Goal: Information Seeking & Learning: Compare options

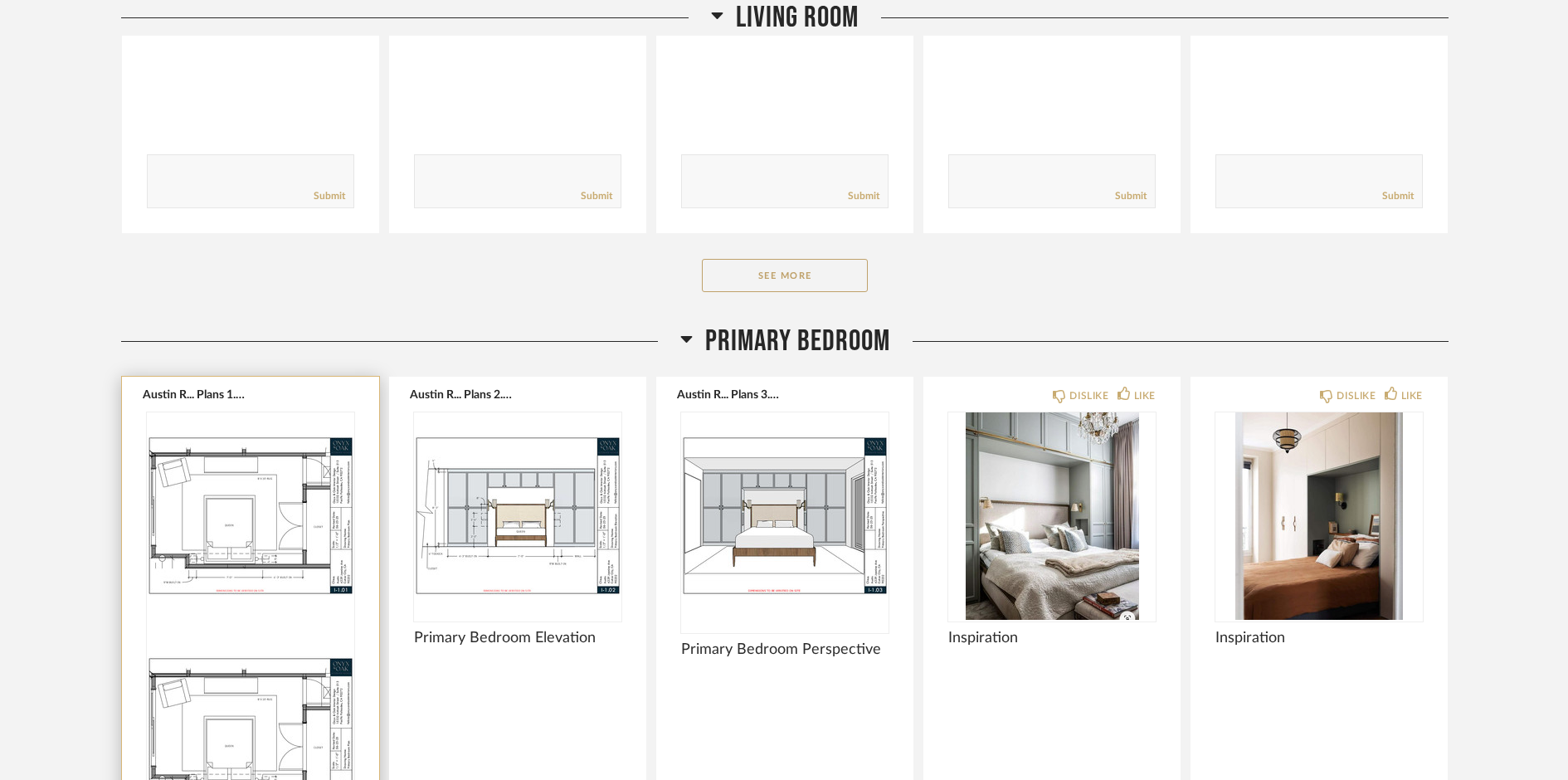
scroll to position [2487, 0]
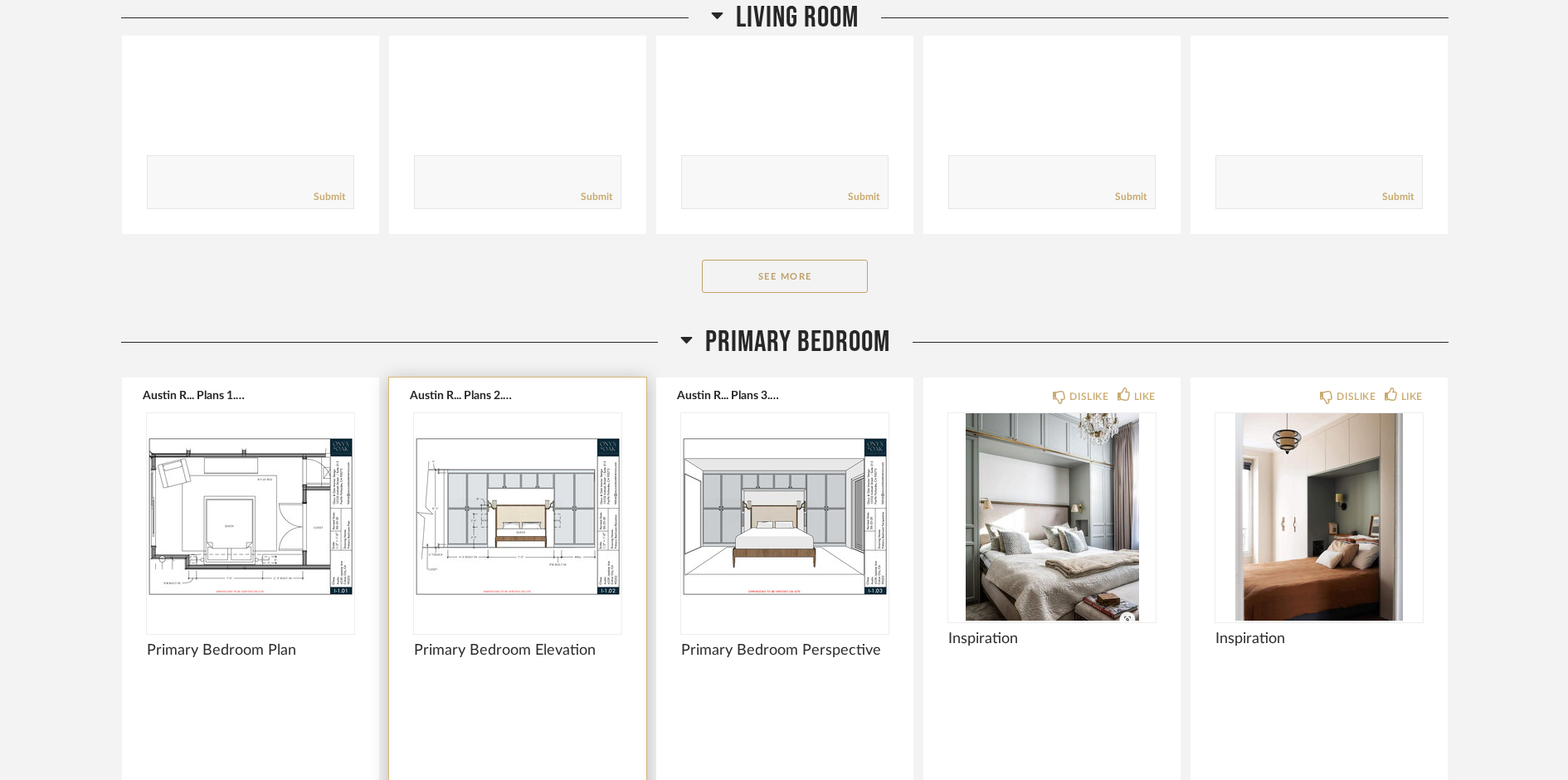
click at [507, 525] on img "0" at bounding box center [517, 516] width 207 height 207
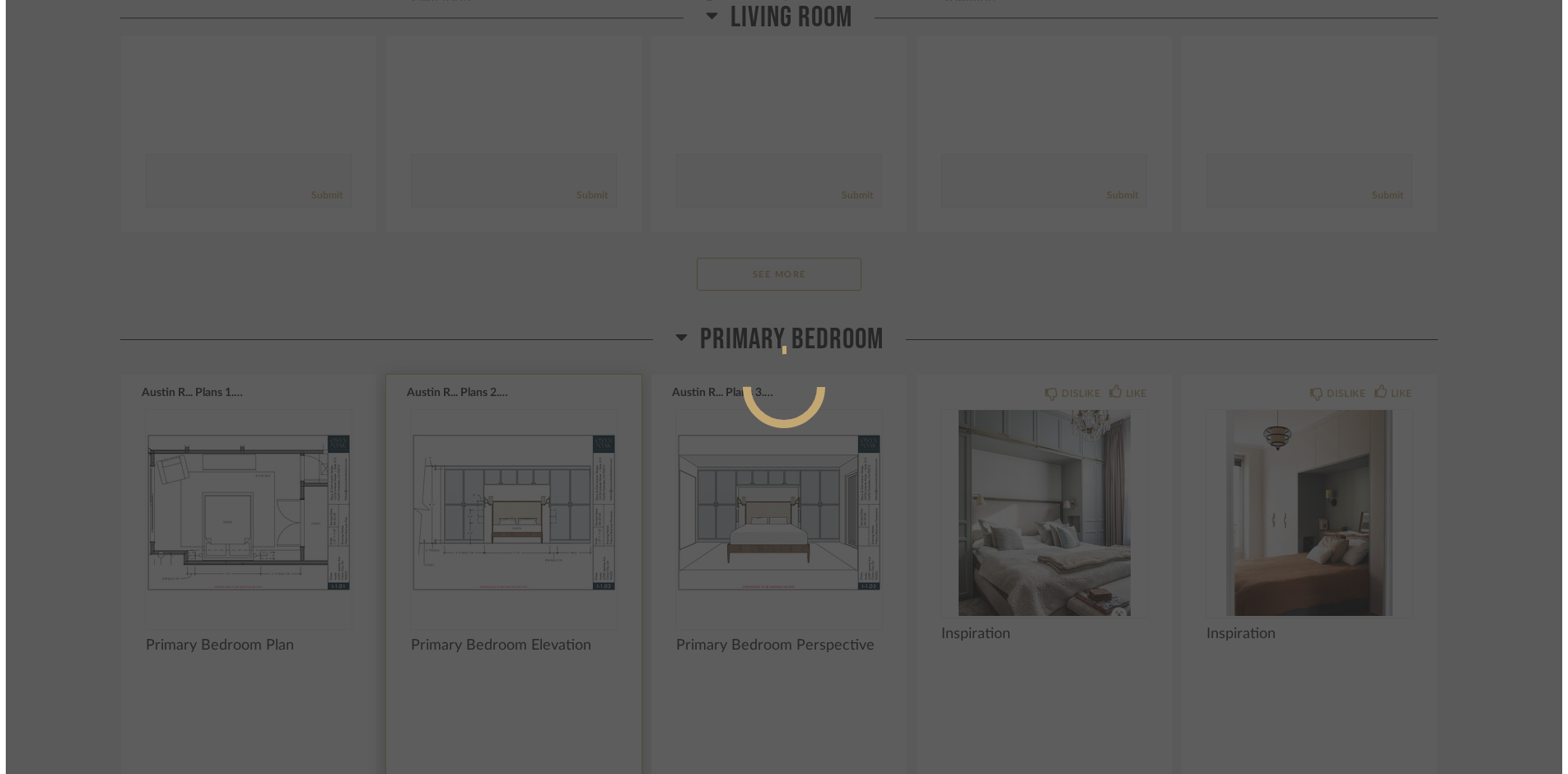
scroll to position [0, 0]
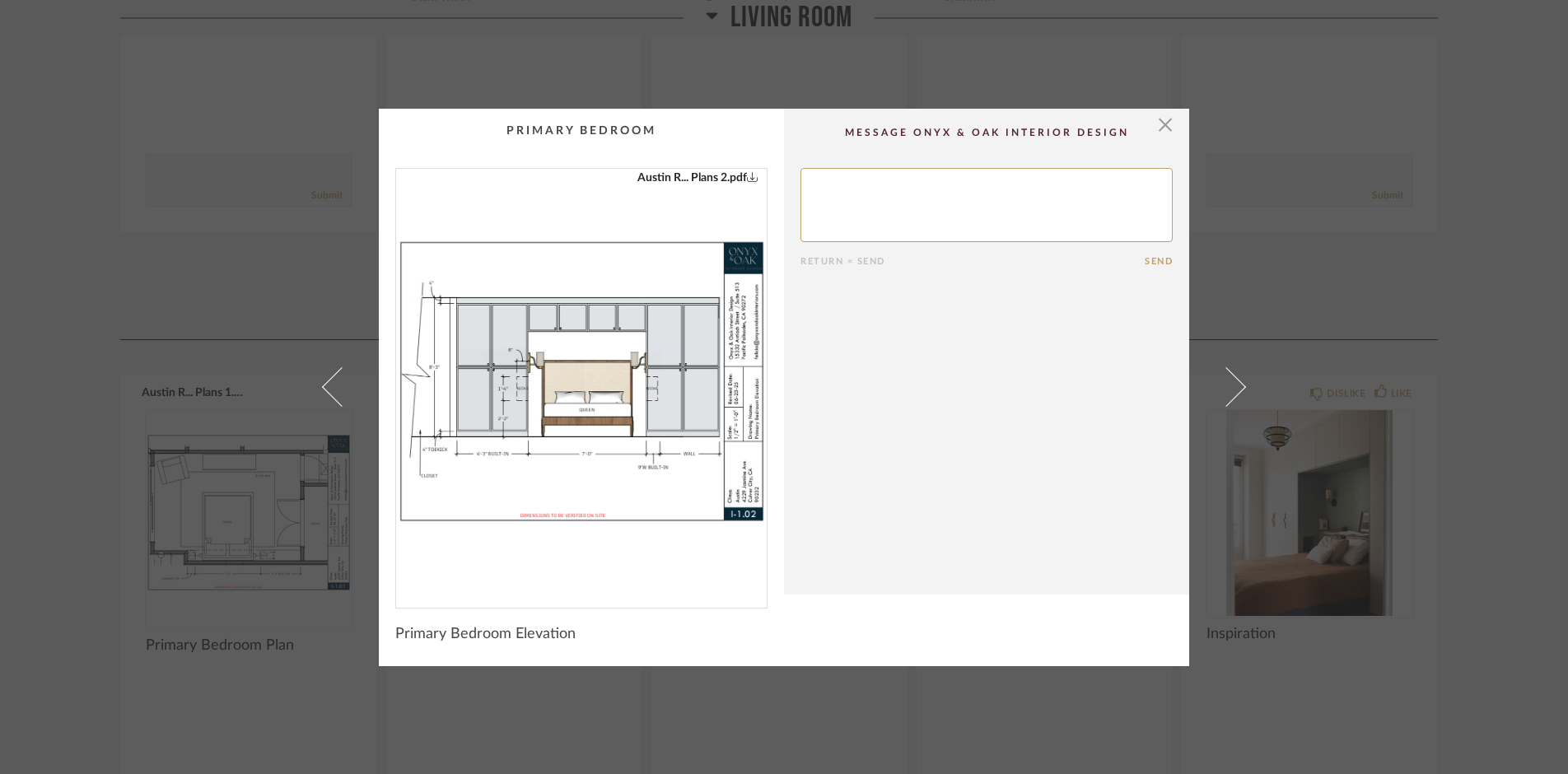
click at [549, 422] on img "0" at bounding box center [581, 381] width 370 height 426
click at [1158, 129] on span "button" at bounding box center [1165, 125] width 33 height 33
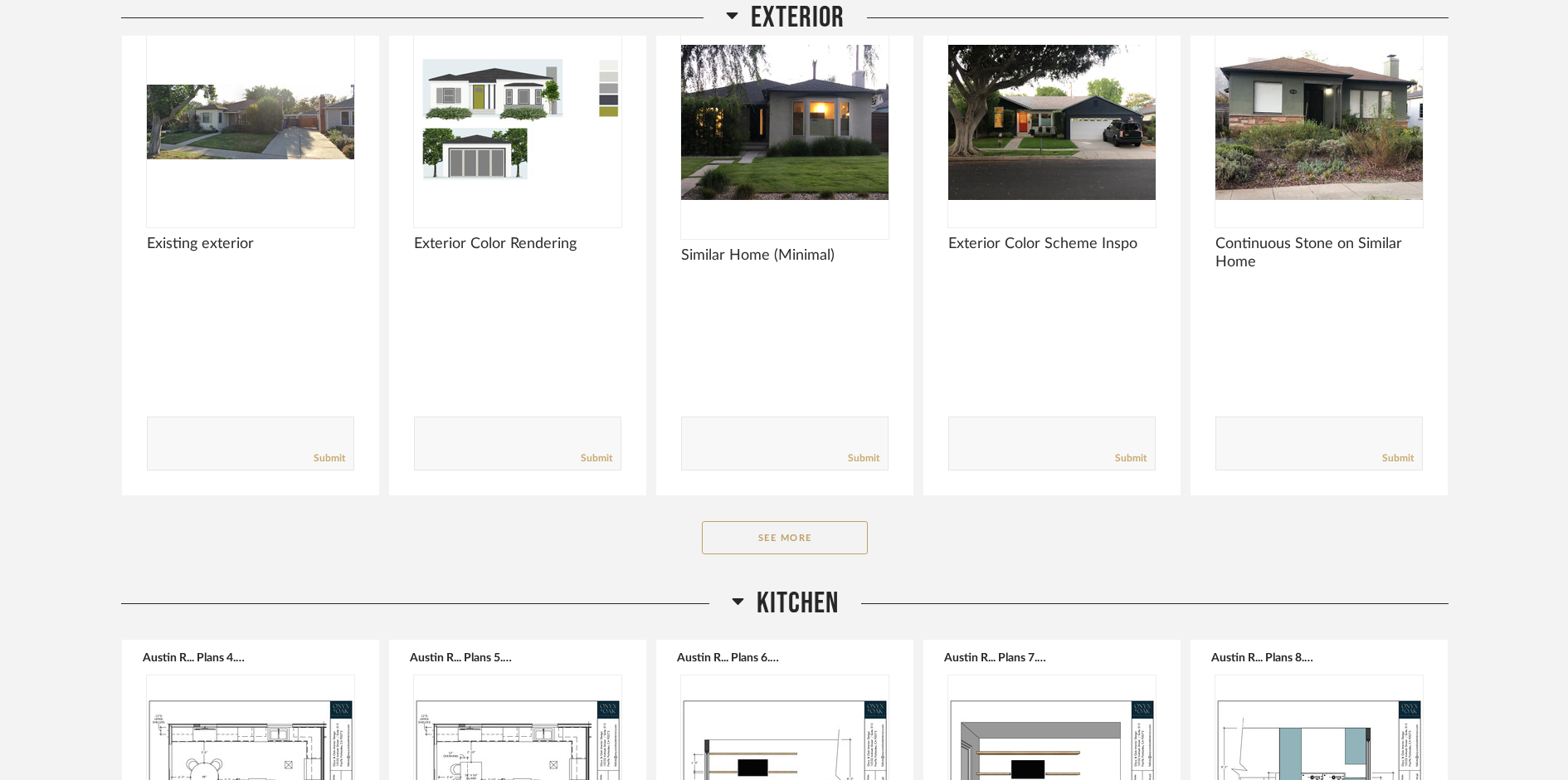
scroll to position [953, 0]
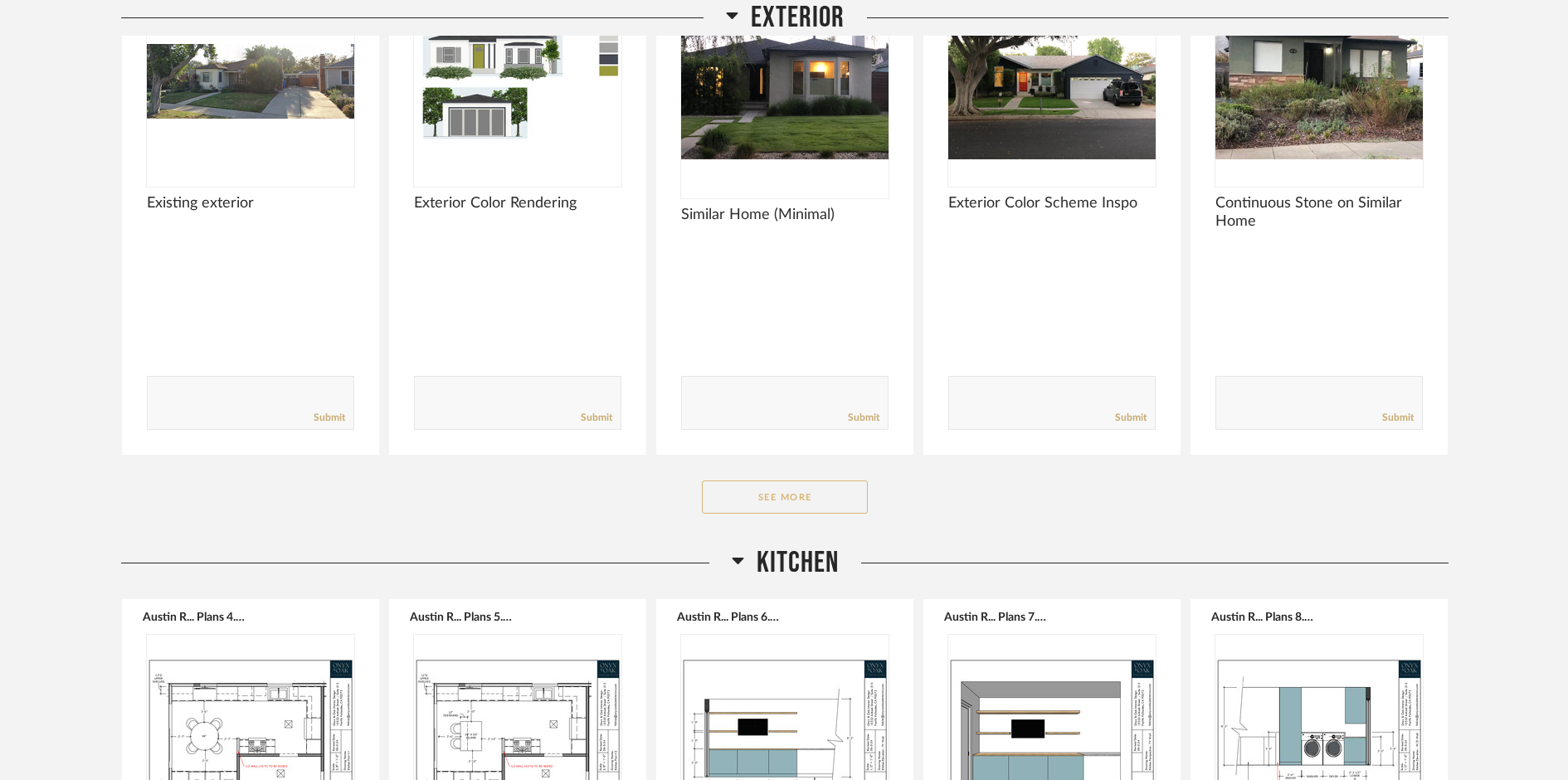
click at [802, 501] on button "See More" at bounding box center [784, 497] width 166 height 33
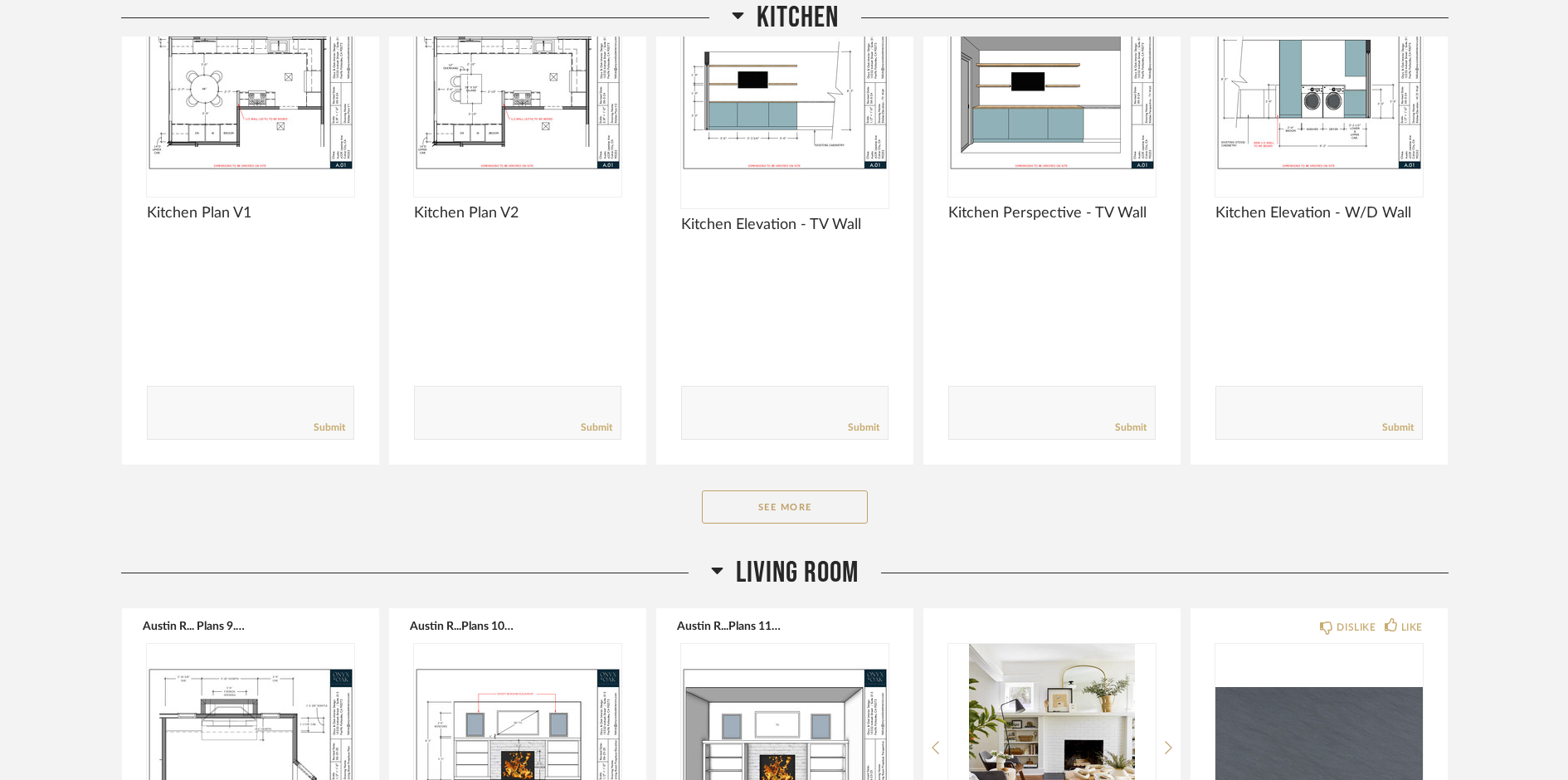
scroll to position [2113, 0]
click at [807, 509] on button "See More" at bounding box center [784, 505] width 166 height 33
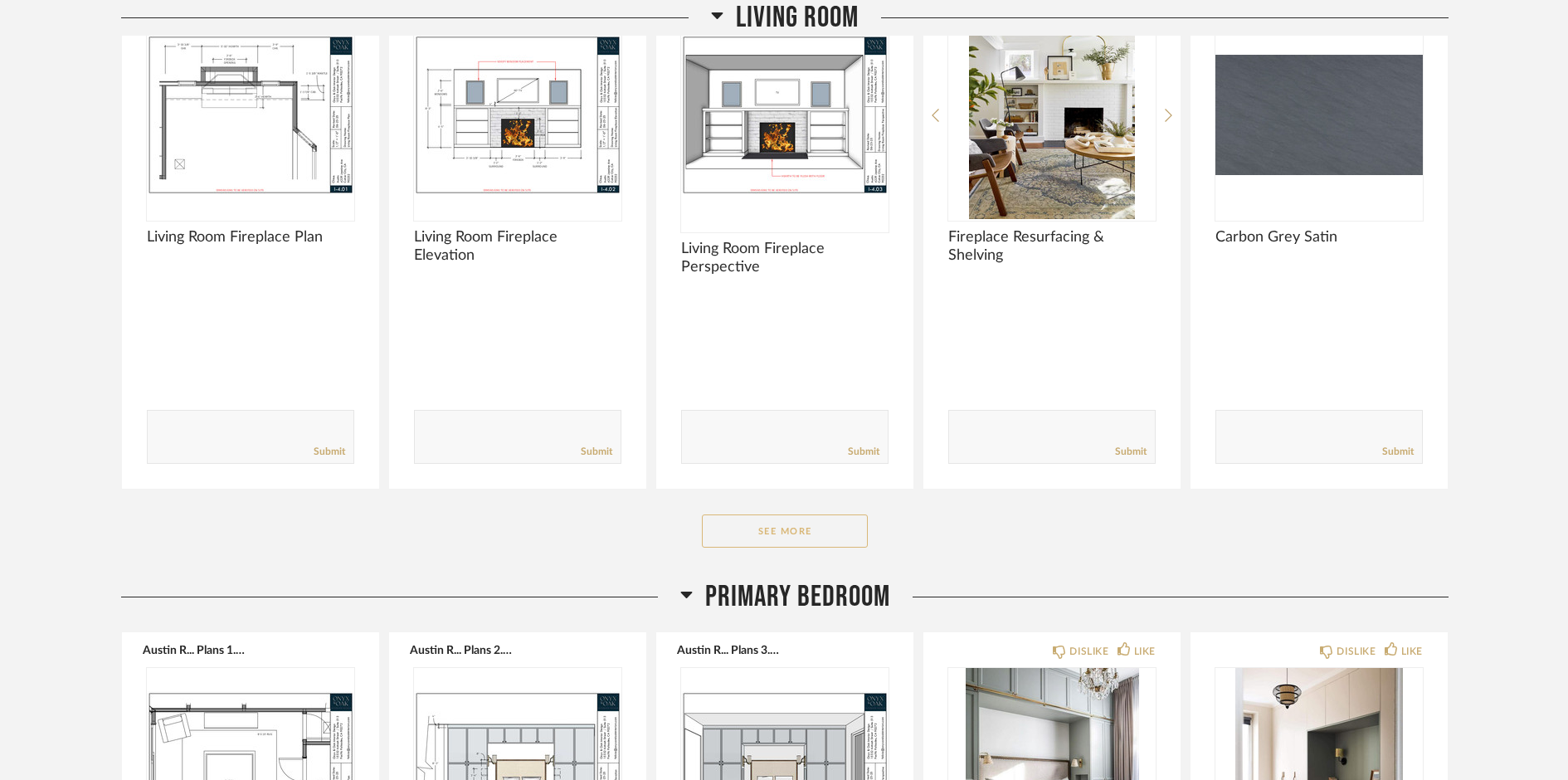
scroll to position [3274, 0]
click at [789, 532] on button "See More" at bounding box center [784, 530] width 166 height 33
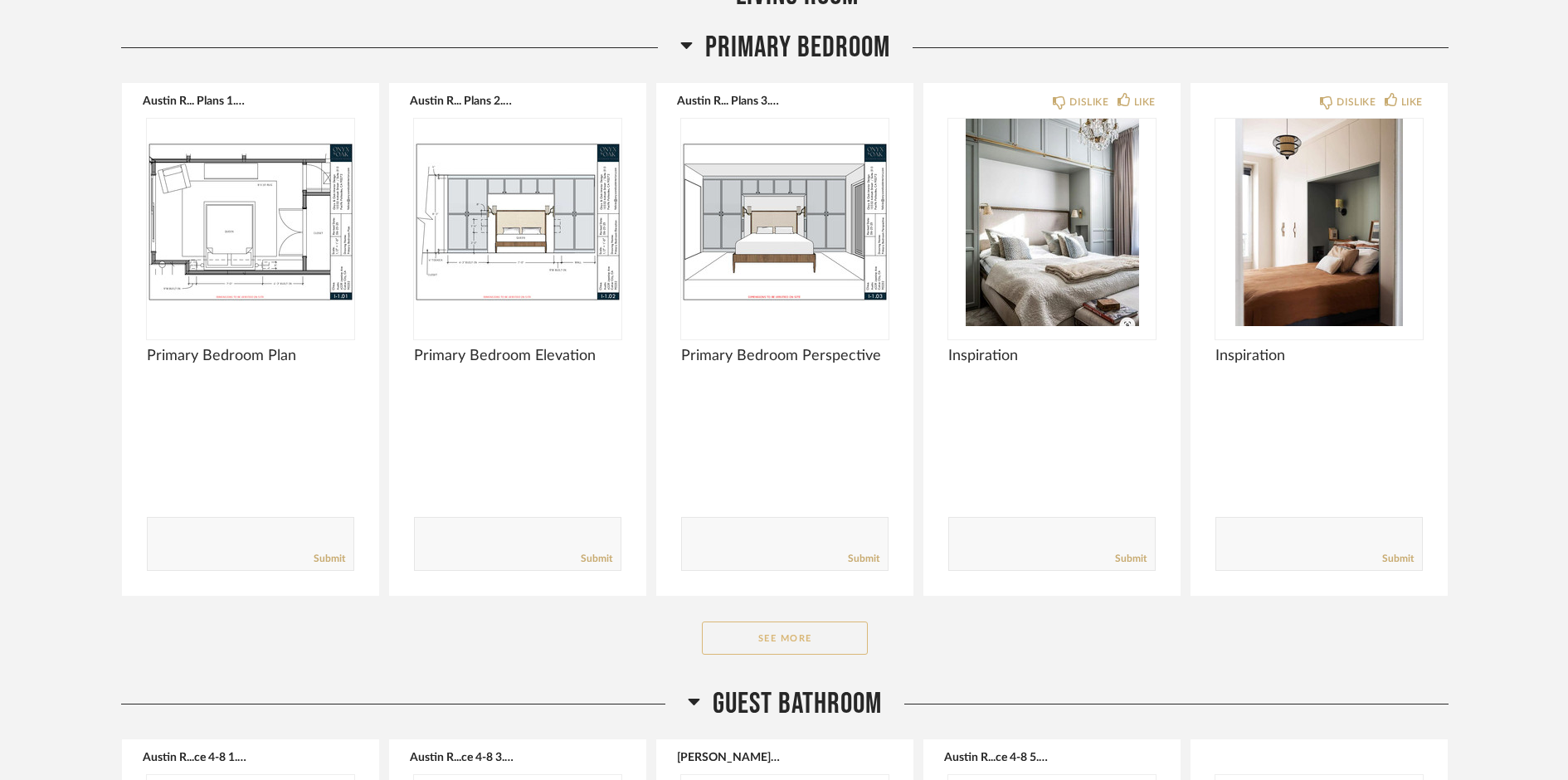
click at [812, 640] on button "See More" at bounding box center [784, 638] width 166 height 33
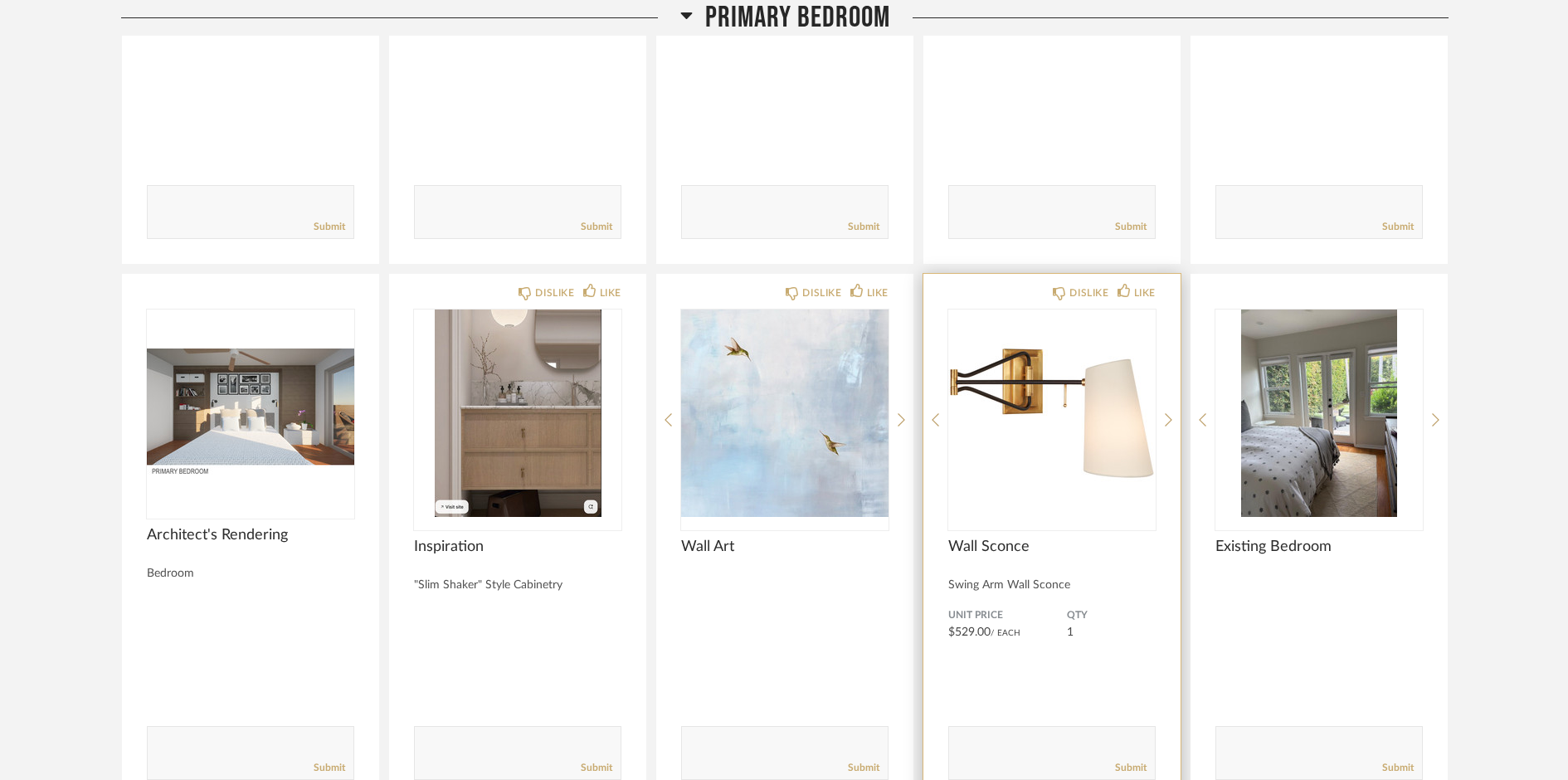
scroll to position [4684, 0]
click at [1166, 423] on icon at bounding box center [1169, 419] width 8 height 15
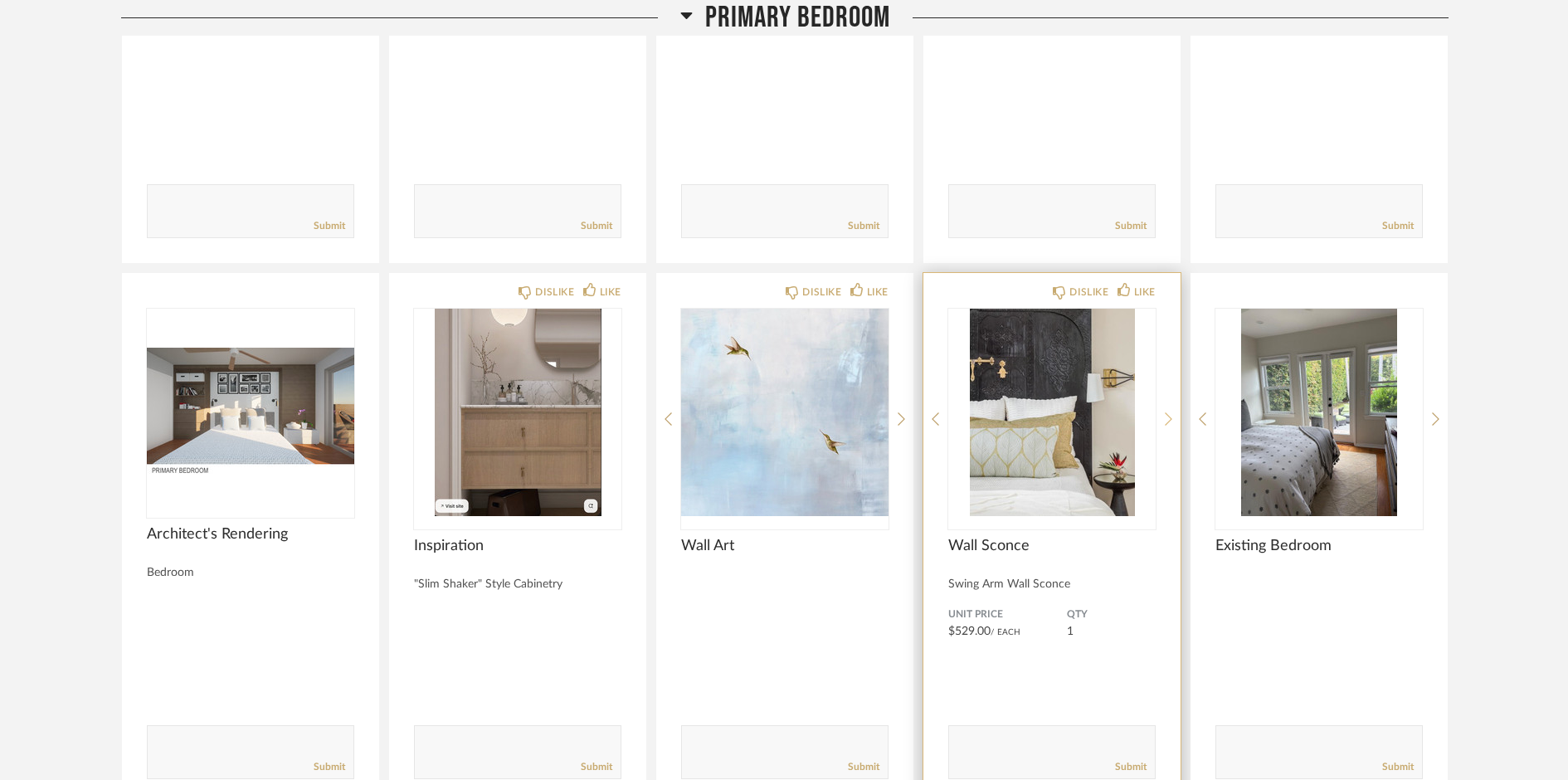
click at [1166, 423] on icon at bounding box center [1169, 419] width 8 height 15
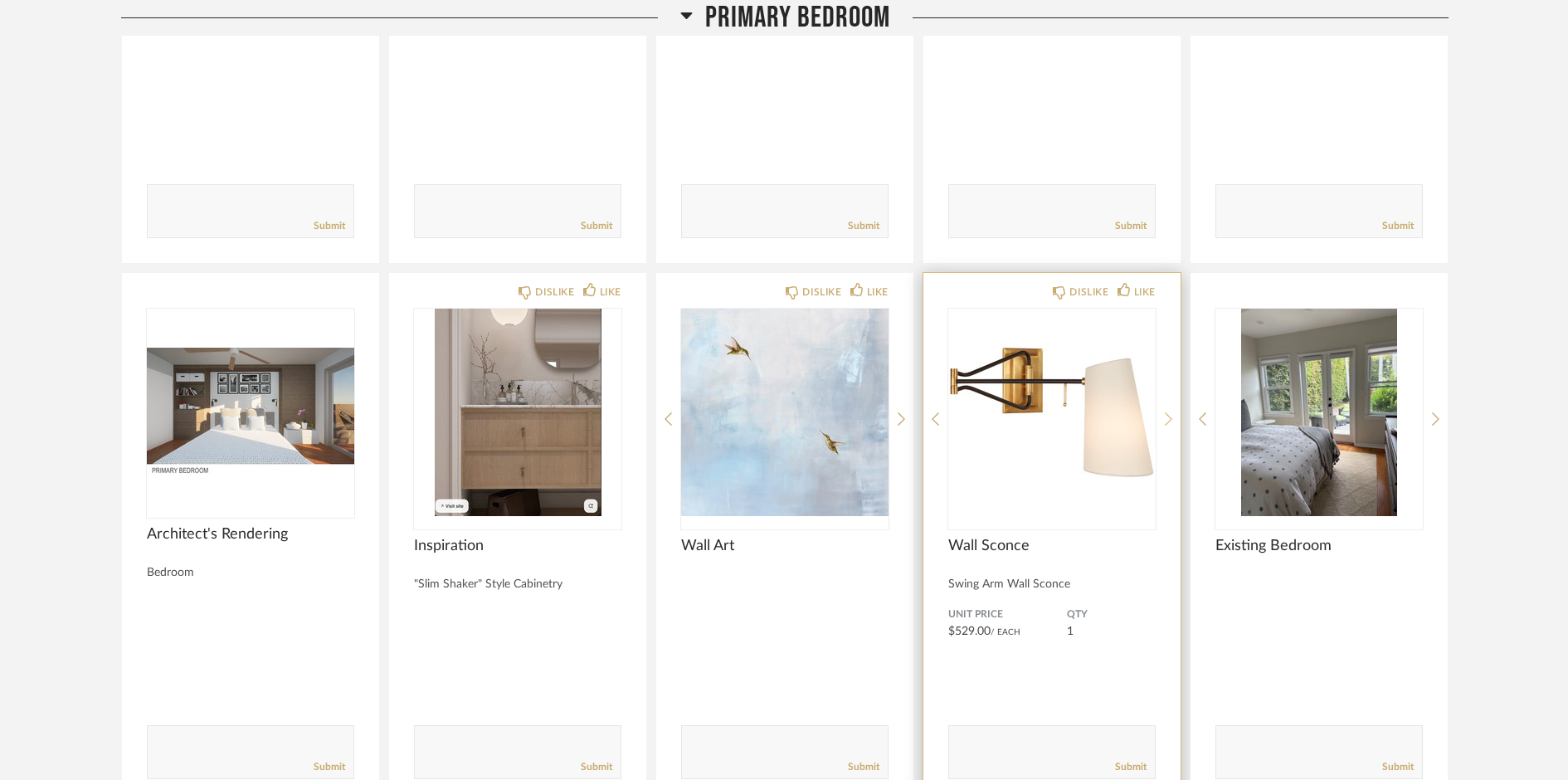
click at [1166, 423] on icon at bounding box center [1169, 419] width 8 height 15
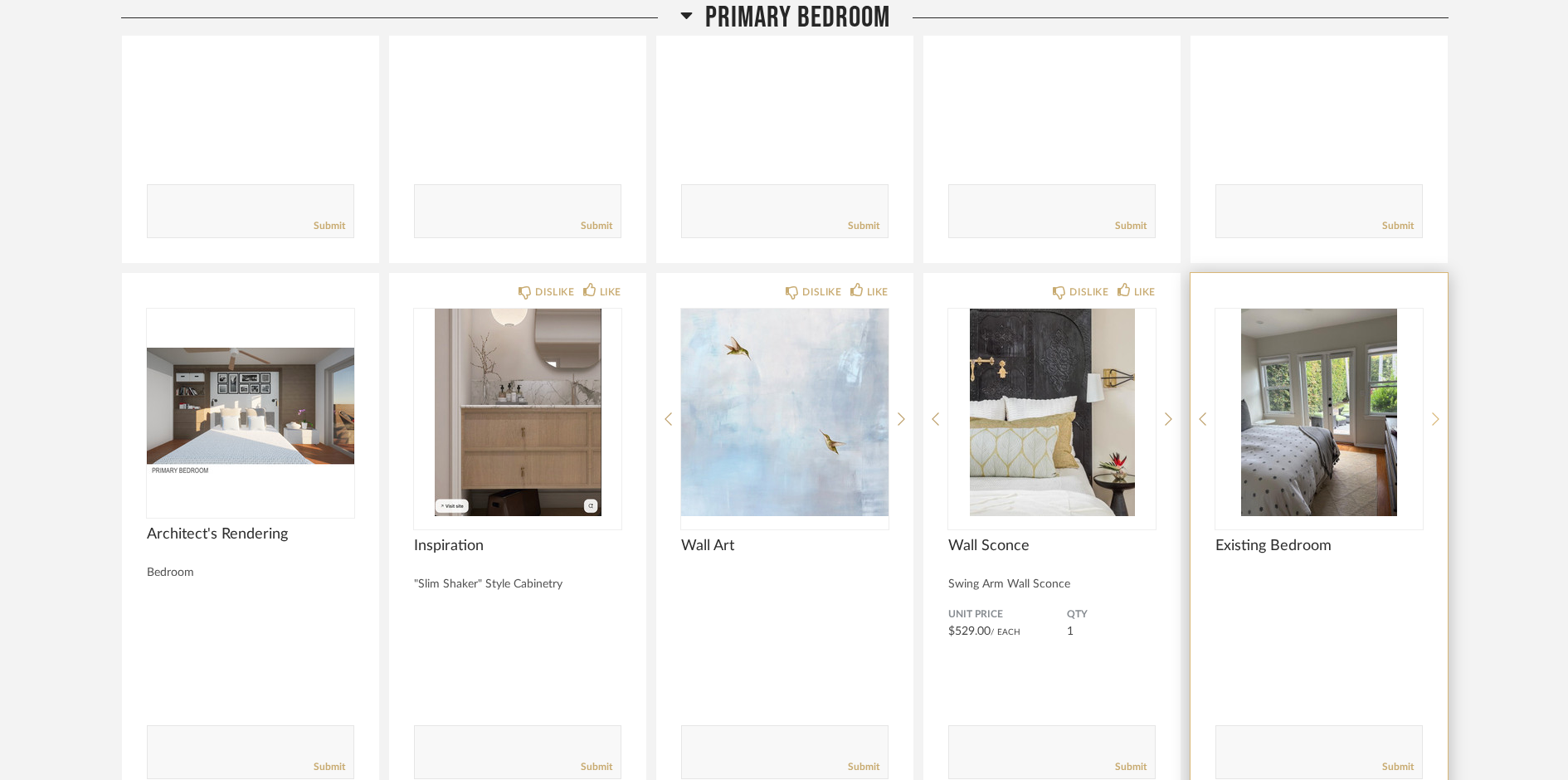
click at [1433, 414] on icon at bounding box center [1435, 419] width 8 height 14
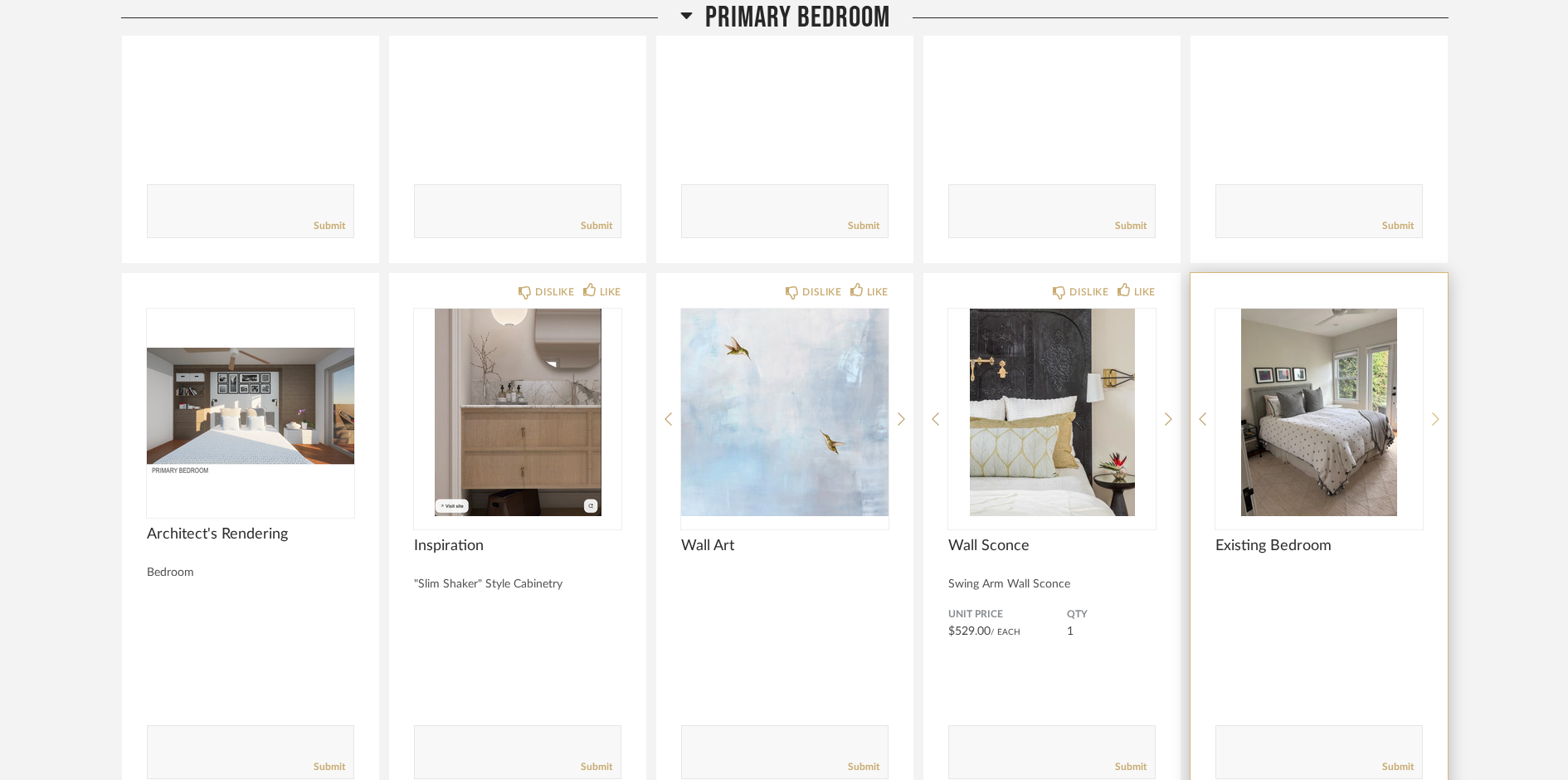
click at [1432, 421] on icon at bounding box center [1435, 419] width 8 height 15
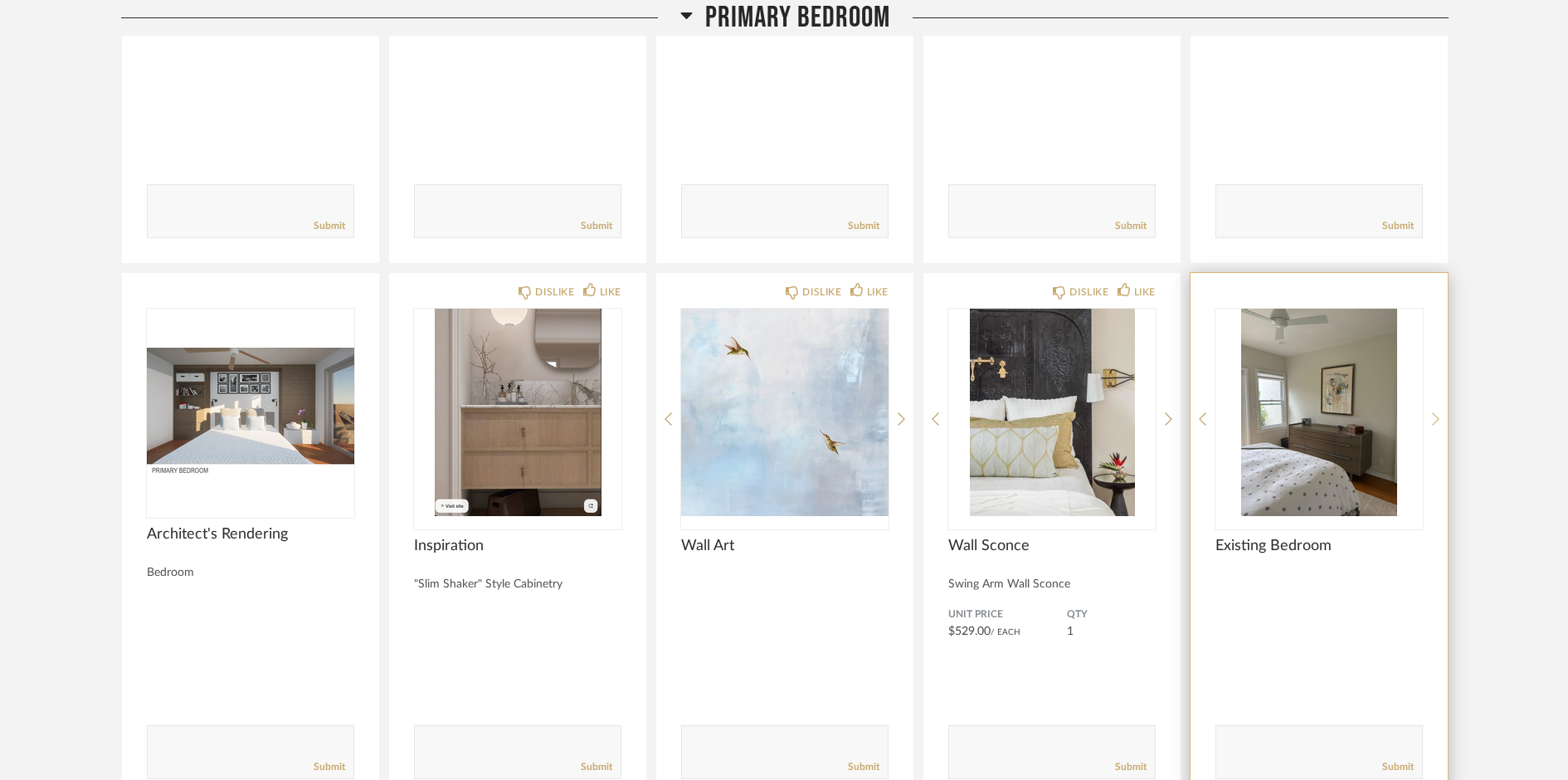
click at [1432, 421] on icon at bounding box center [1435, 419] width 8 height 15
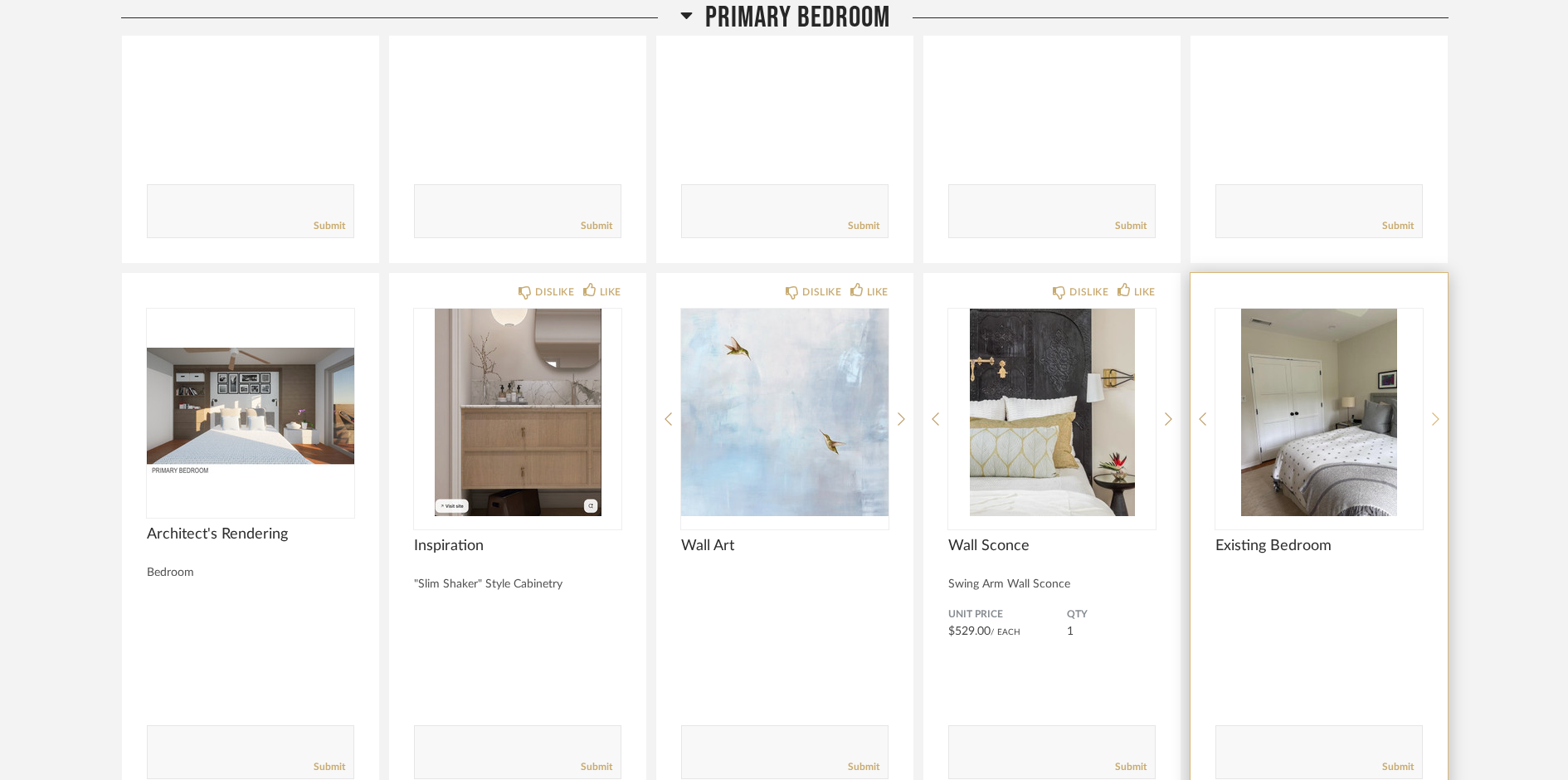
click at [1432, 421] on icon at bounding box center [1435, 419] width 8 height 15
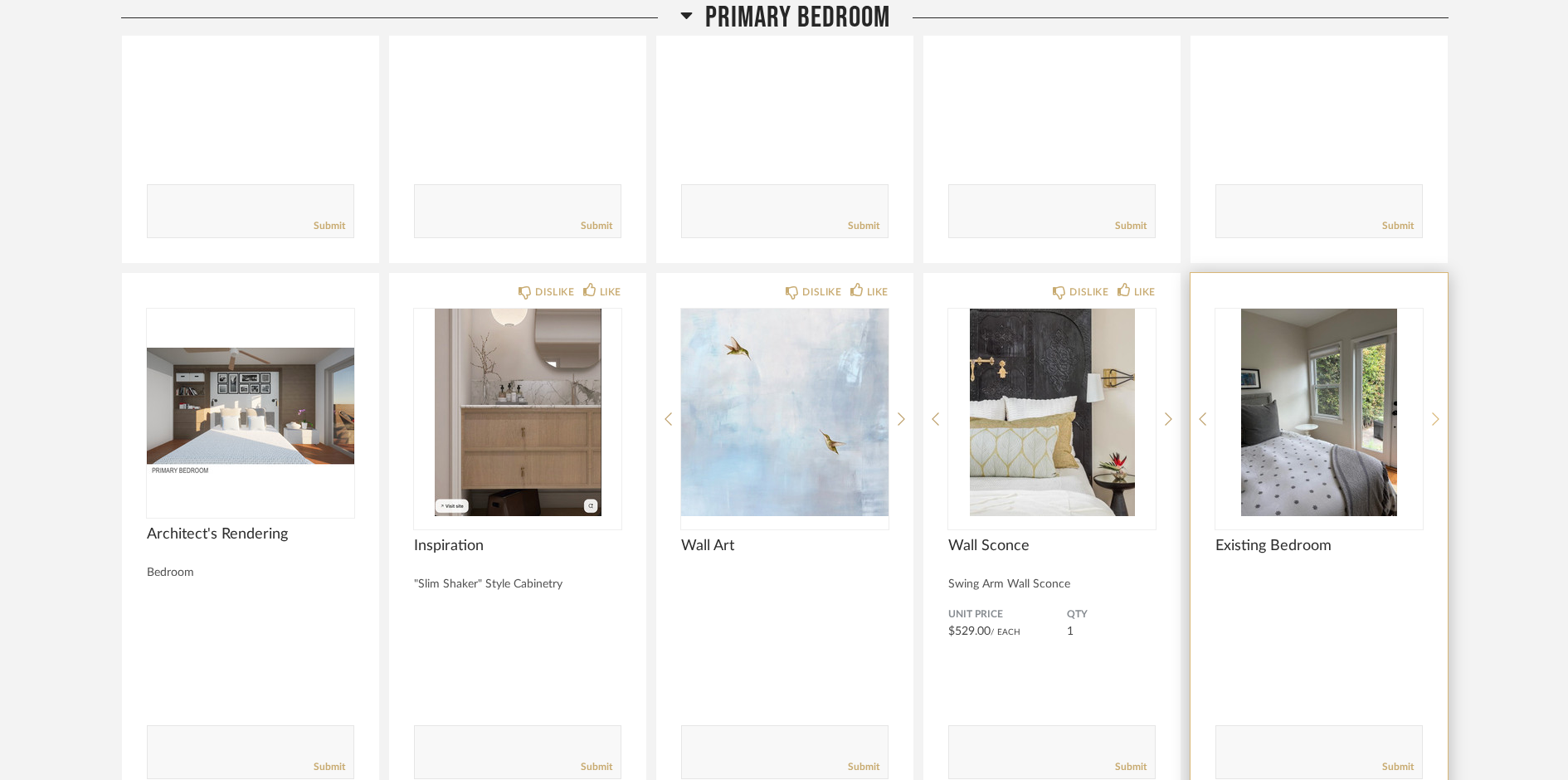
click at [1432, 421] on icon at bounding box center [1435, 419] width 8 height 15
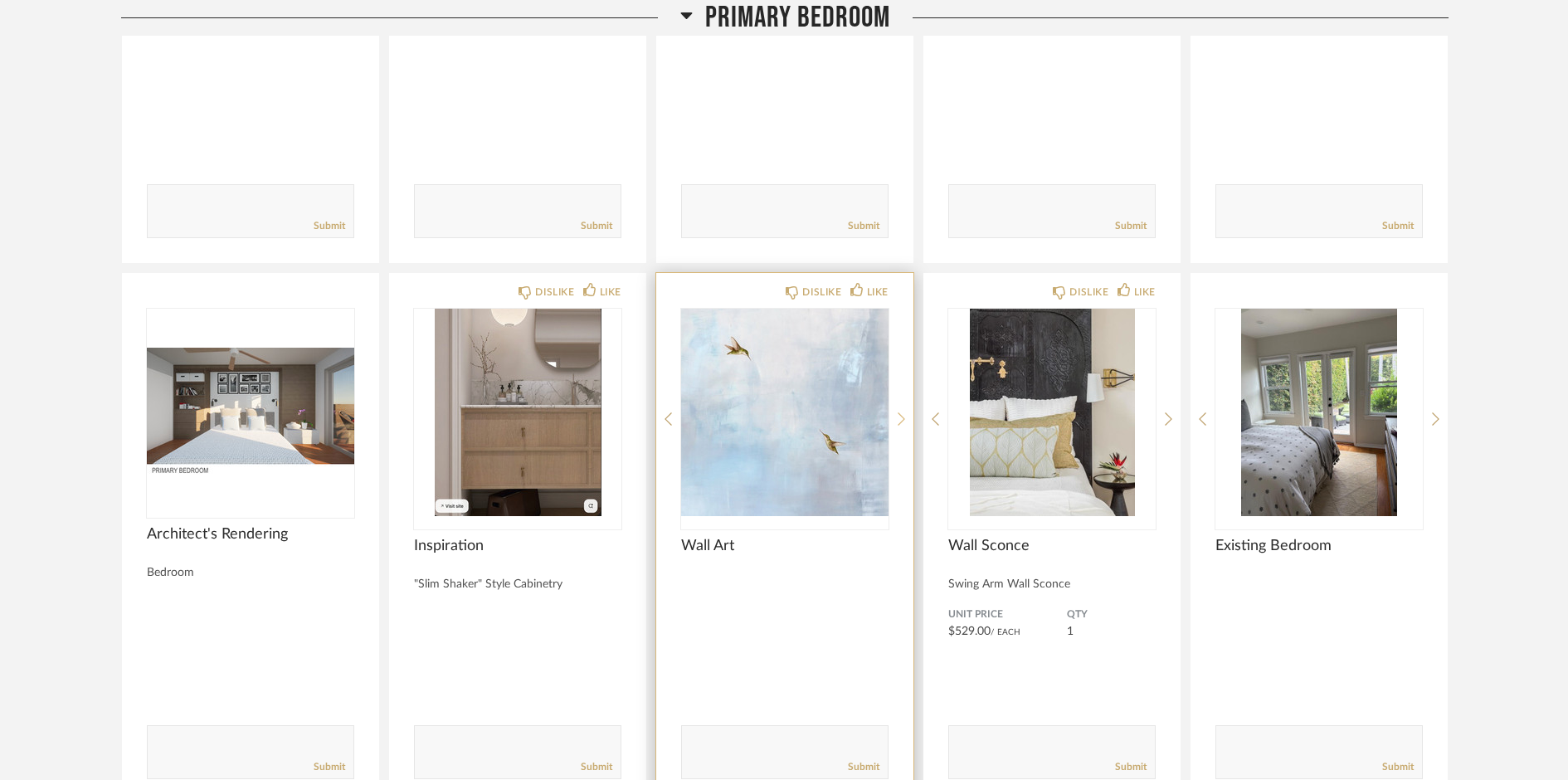
click at [901, 418] on icon at bounding box center [901, 419] width 8 height 15
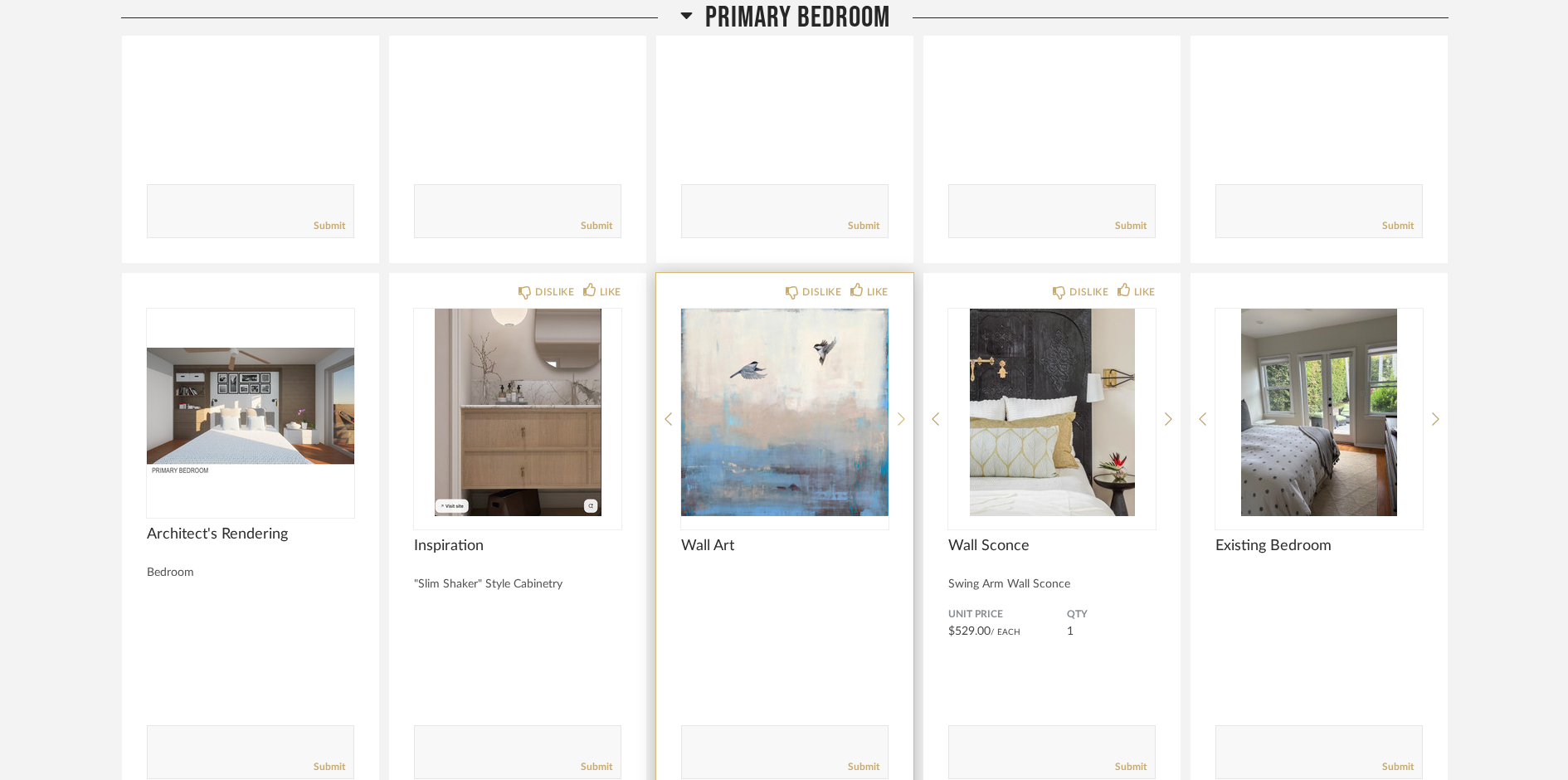
click at [901, 418] on icon at bounding box center [901, 419] width 8 height 15
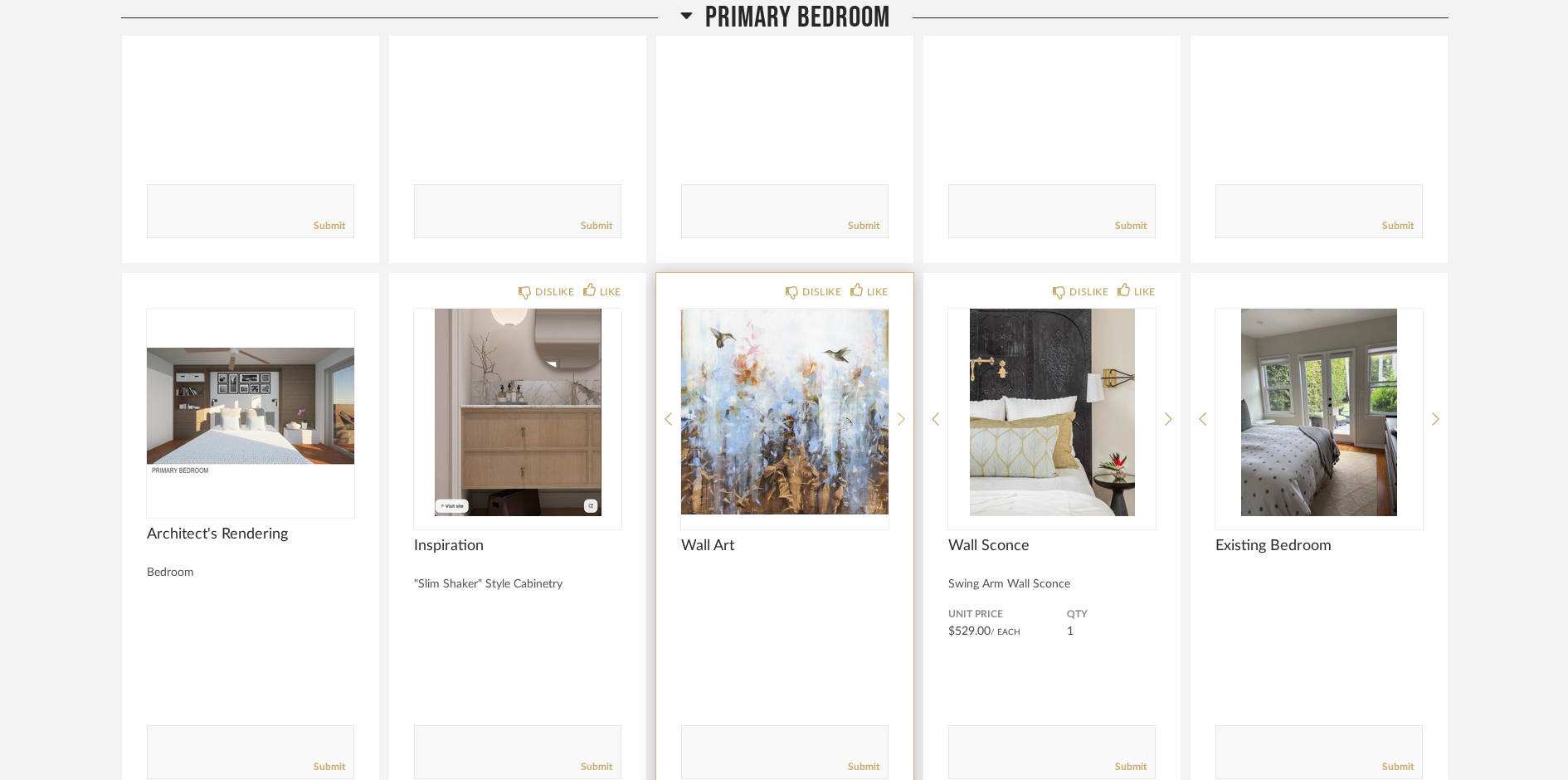
click at [901, 418] on icon at bounding box center [901, 419] width 8 height 15
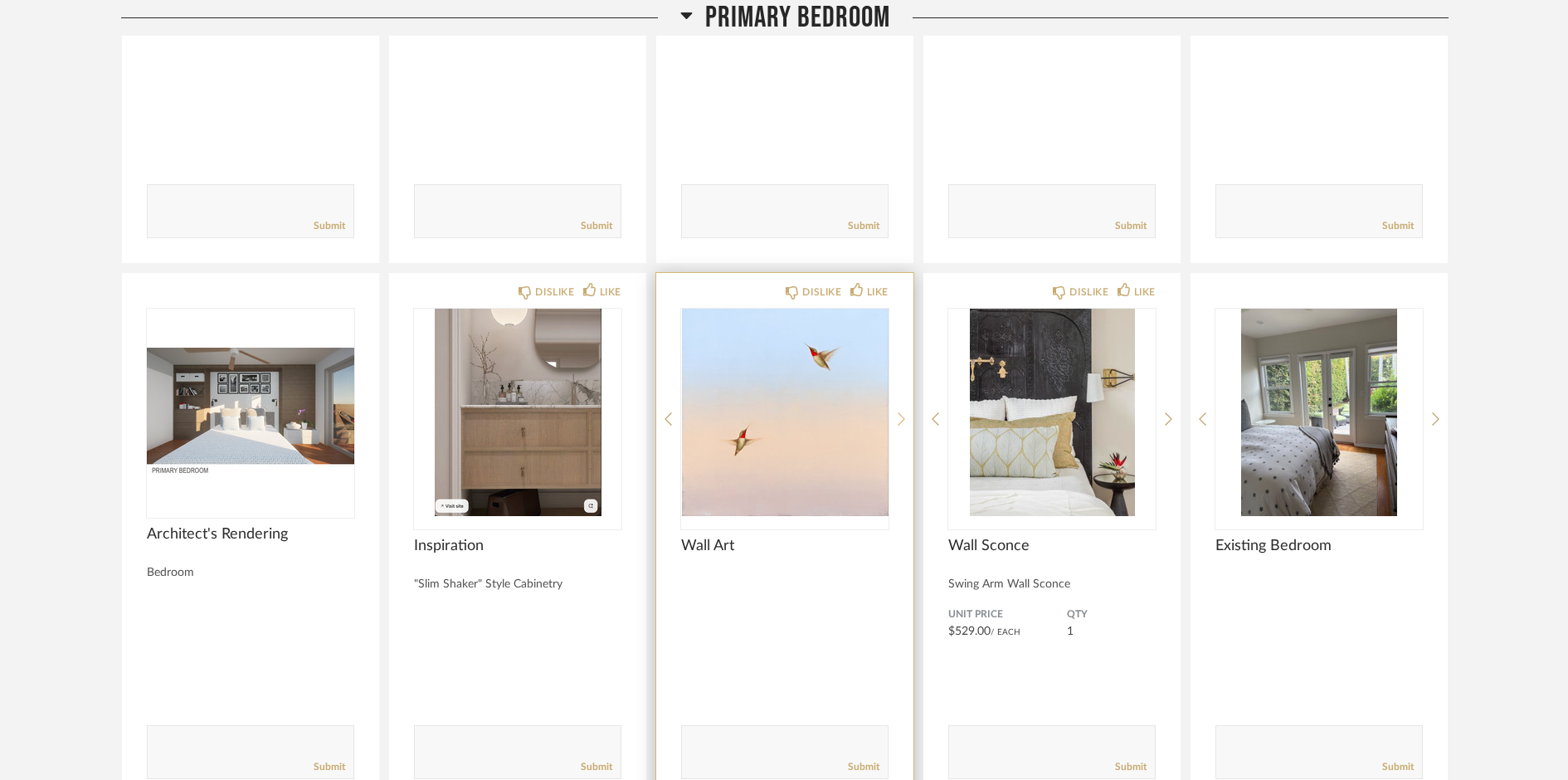
click at [901, 418] on icon at bounding box center [901, 419] width 8 height 15
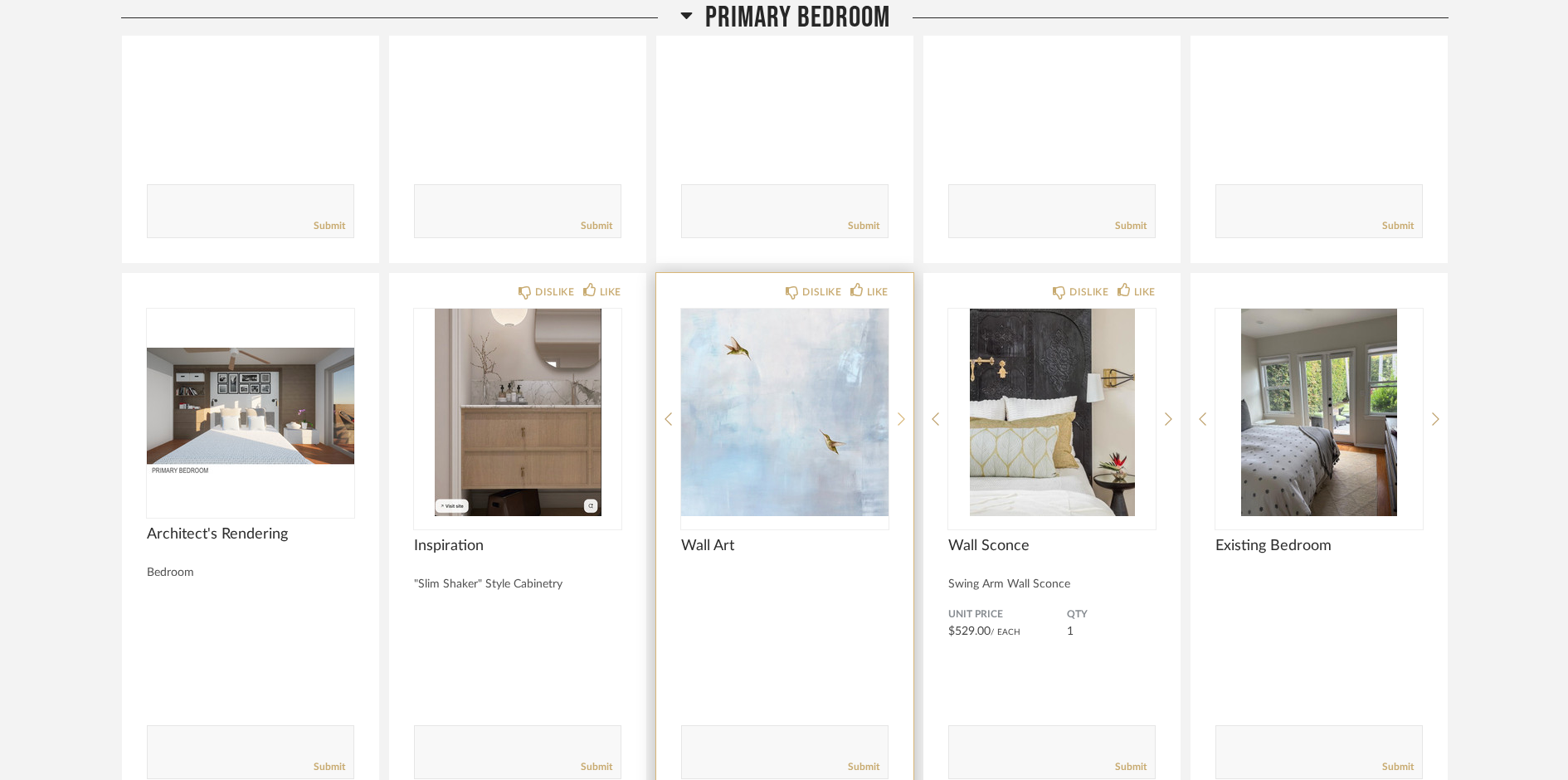
click at [901, 418] on icon at bounding box center [901, 419] width 8 height 15
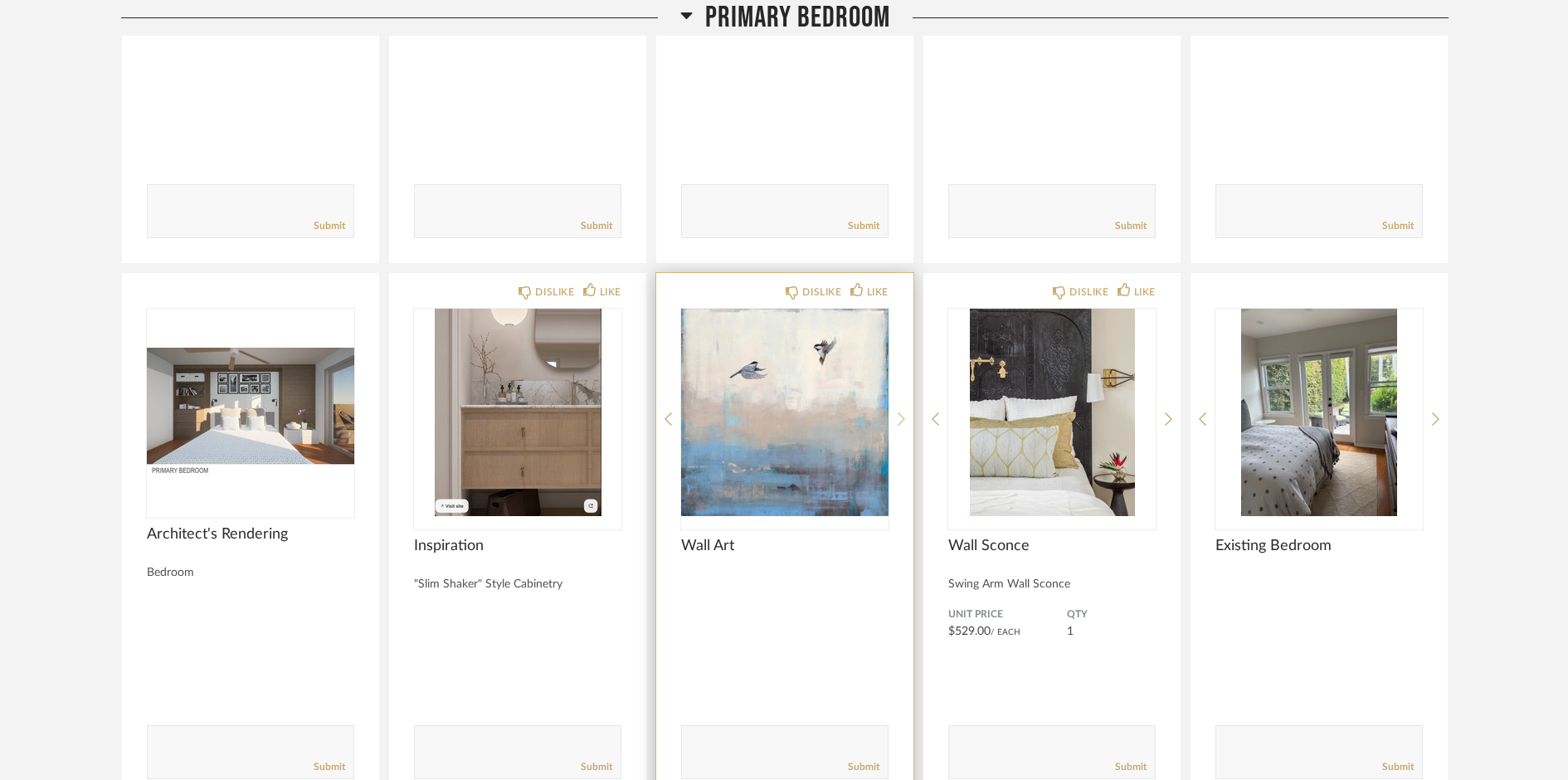
click at [901, 418] on icon at bounding box center [901, 419] width 8 height 15
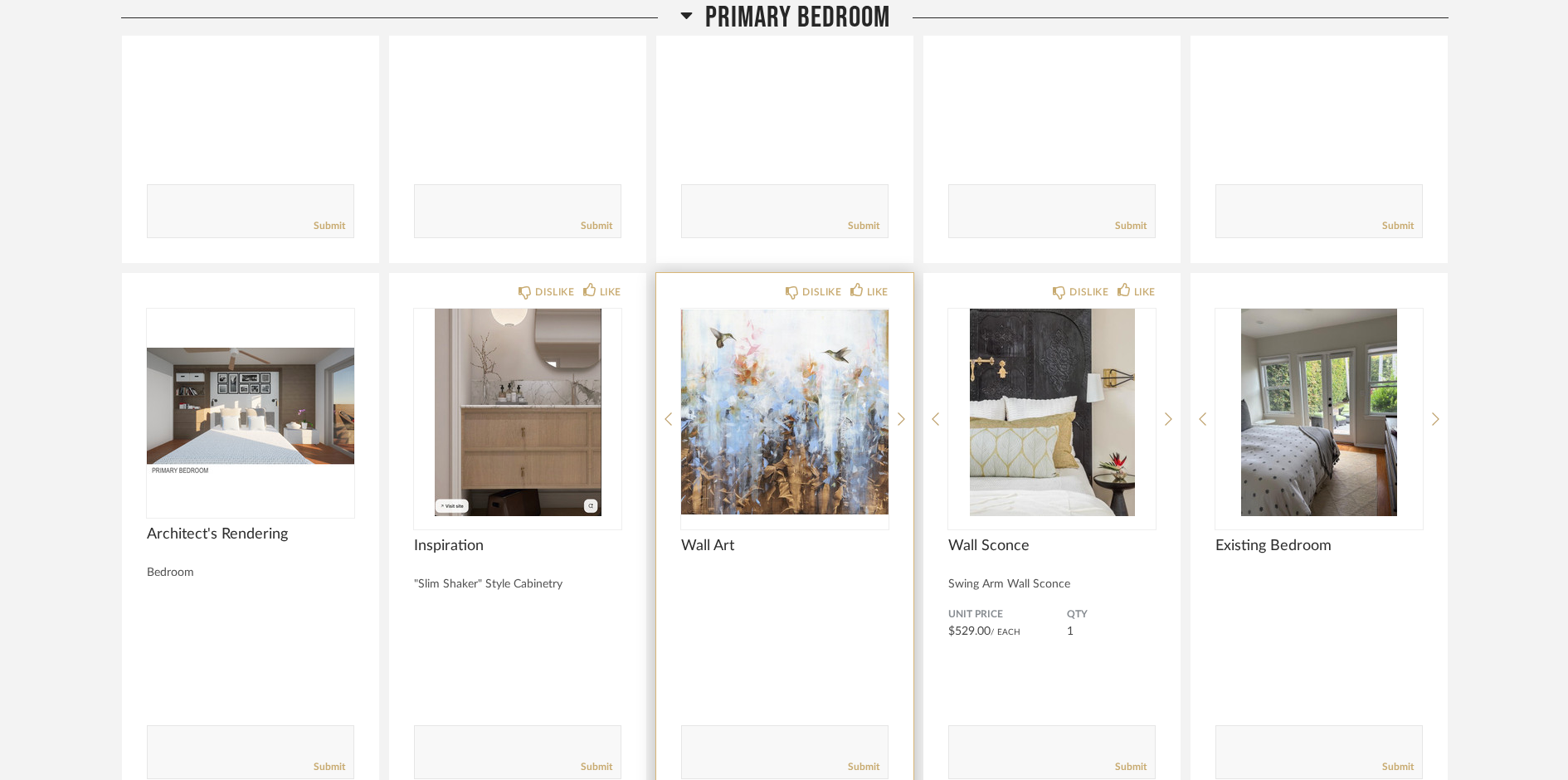
click at [663, 419] on div "DISLIKE LIKE Wall Art Comments: Submit" at bounding box center [784, 539] width 257 height 531
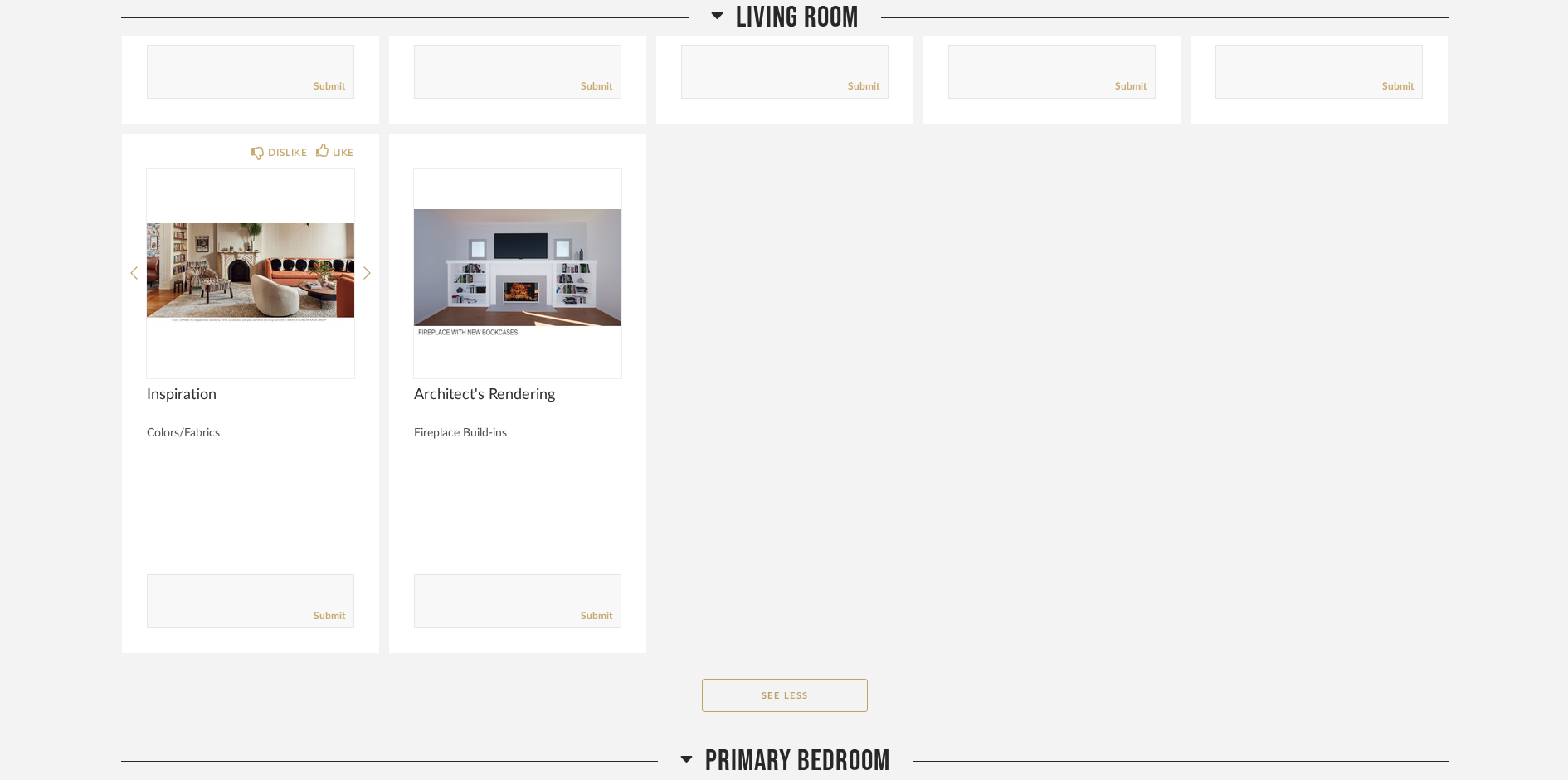
scroll to position [3625, 0]
